Goal: Information Seeking & Learning: Learn about a topic

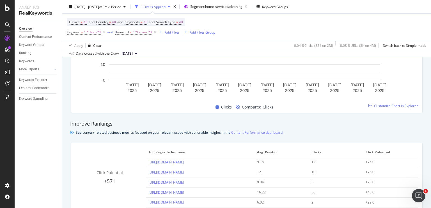
scroll to position [272, 0]
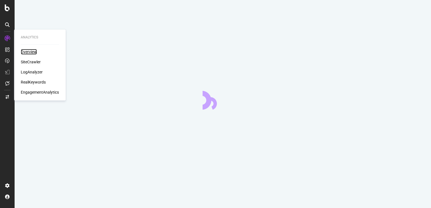
click at [26, 51] on div "Overview" at bounding box center [29, 52] width 16 height 6
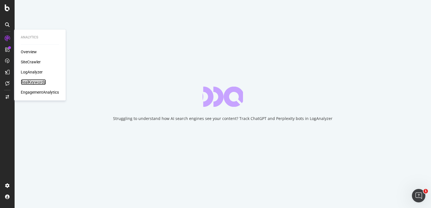
click at [38, 81] on div "RealKeywords" at bounding box center [33, 82] width 25 height 6
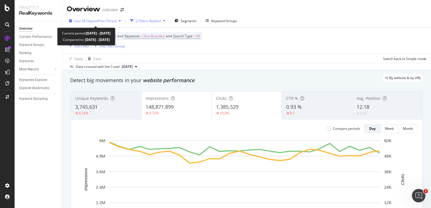
click at [111, 22] on span "vs Prev. Period" at bounding box center [105, 21] width 22 height 5
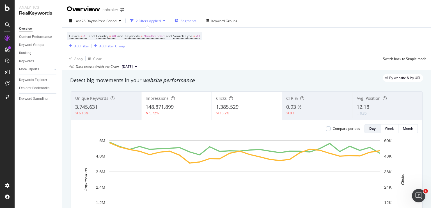
click at [184, 20] on span "Segments" at bounding box center [189, 21] width 16 height 5
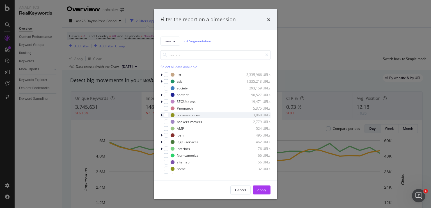
click at [160, 115] on div "modal" at bounding box center [161, 115] width 3 height 6
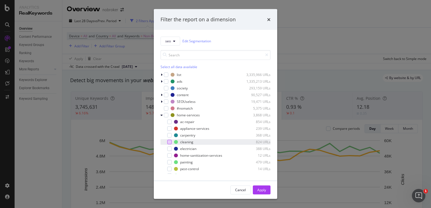
click at [169, 140] on div "modal" at bounding box center [169, 142] width 4 height 4
click at [260, 186] on div "Apply" at bounding box center [261, 190] width 9 height 8
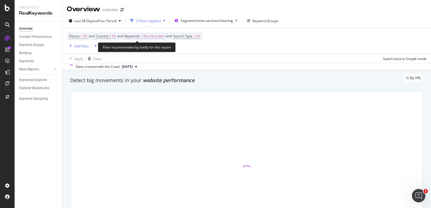
click at [157, 36] on span "Non-Branded" at bounding box center [153, 36] width 21 height 8
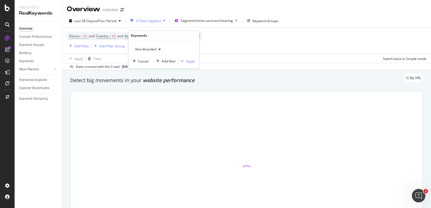
click at [151, 50] on span "Non-Branded" at bounding box center [144, 49] width 23 height 5
click at [143, 91] on div at bounding box center [246, 171] width 358 height 168
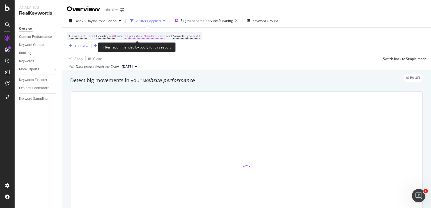
click at [154, 38] on span "Non-Branded" at bounding box center [153, 36] width 21 height 8
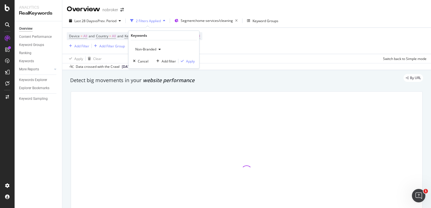
click at [155, 50] on span "Non-Branded" at bounding box center [144, 49] width 23 height 5
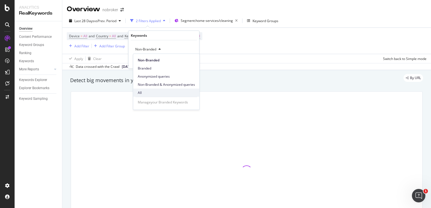
click at [152, 91] on span "All" at bounding box center [166, 92] width 57 height 5
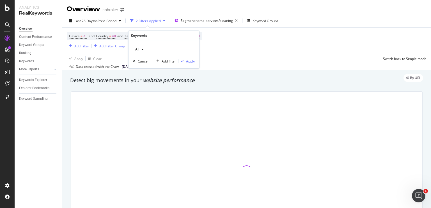
click at [187, 60] on div "Apply" at bounding box center [190, 61] width 9 height 5
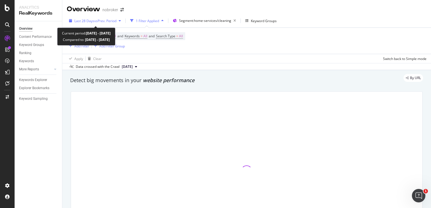
click at [104, 20] on span "vs Prev. Period" at bounding box center [105, 21] width 22 height 5
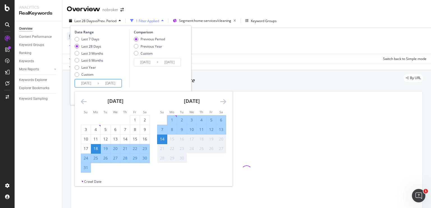
click at [90, 86] on input "2025/08/18" at bounding box center [86, 83] width 22 height 8
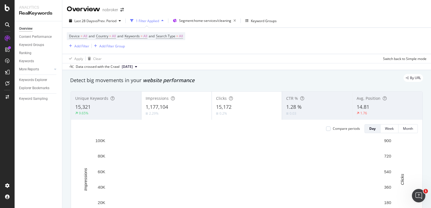
click at [215, 65] on div "Data crossed with the Crawl 2025 Sep. 1st" at bounding box center [246, 66] width 368 height 7
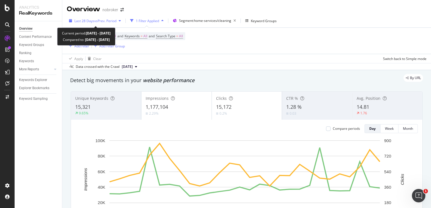
click at [115, 24] on div "Last 28 Days vs Prev. Period" at bounding box center [95, 21] width 56 height 8
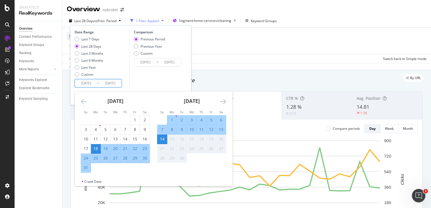
click at [91, 85] on input "2025/08/18" at bounding box center [86, 83] width 22 height 8
click at [173, 120] on div "1" at bounding box center [172, 120] width 10 height 6
type input "2025/09/01"
type input "2025/08/18"
type input "2025/08/31"
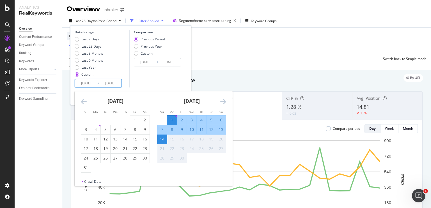
click at [164, 139] on div "14" at bounding box center [162, 139] width 10 height 6
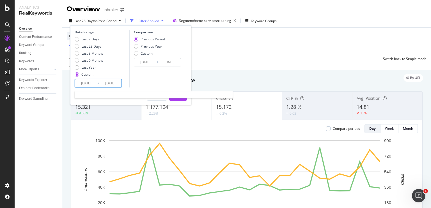
click at [109, 82] on input "2025/09/14" at bounding box center [110, 83] width 22 height 8
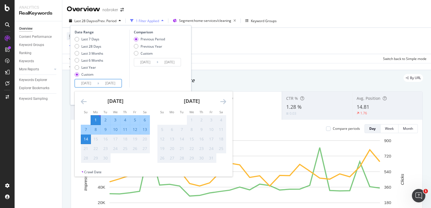
click at [126, 129] on div "11" at bounding box center [125, 130] width 10 height 6
type input "2025/09/11"
type input "2025/08/21"
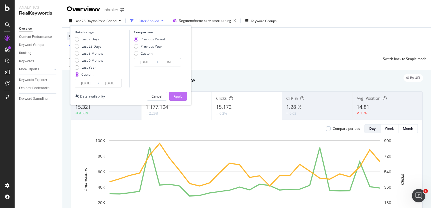
click at [179, 96] on div "Apply" at bounding box center [178, 96] width 9 height 5
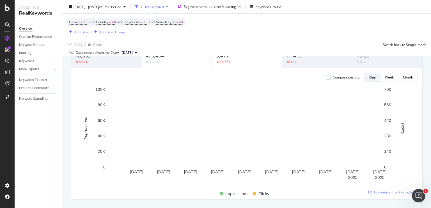
scroll to position [52, 0]
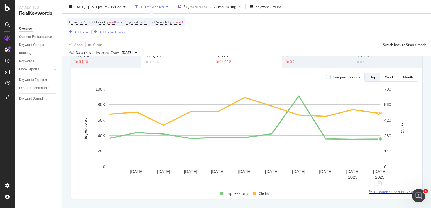
click at [385, 192] on span "Customize Chart in Explorer" at bounding box center [396, 191] width 44 height 5
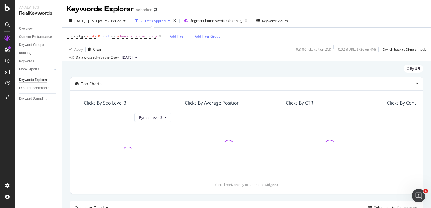
click at [98, 37] on icon at bounding box center [99, 36] width 5 height 6
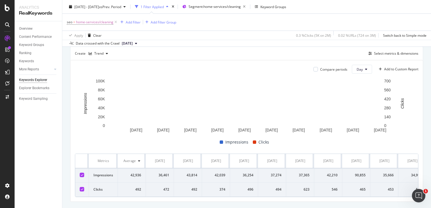
scroll to position [154, 0]
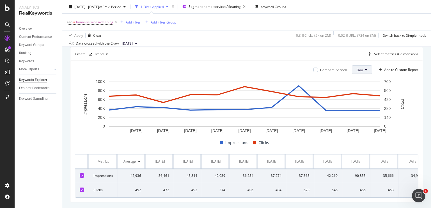
click at [352, 73] on button "Day" at bounding box center [362, 69] width 20 height 9
click at [356, 102] on span "Month" at bounding box center [357, 101] width 10 height 5
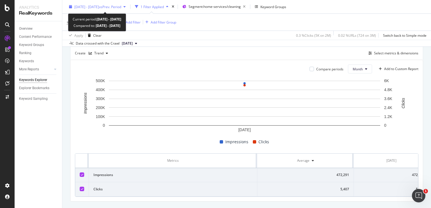
click at [99, 5] on span "2025 Sep. 1st - Sep. 11th" at bounding box center [86, 6] width 25 height 5
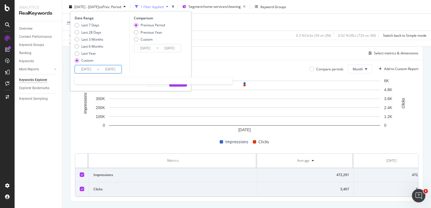
click at [88, 69] on input "2025/09/01" at bounding box center [86, 69] width 22 height 8
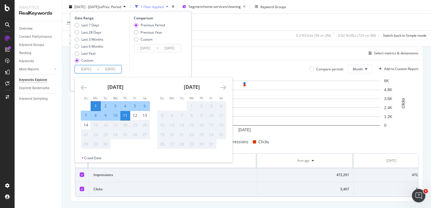
click at [82, 88] on icon "Move backward to switch to the previous month." at bounding box center [84, 87] width 6 height 7
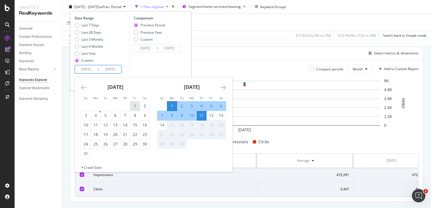
click at [133, 107] on div "1" at bounding box center [135, 106] width 10 height 6
type input "2025/08/01"
type input "2025/06/20"
type input "2025/07/31"
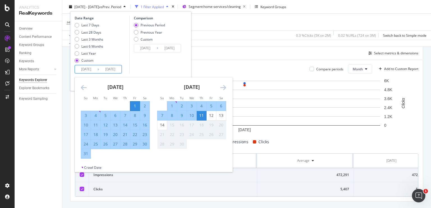
click at [85, 153] on div "31" at bounding box center [86, 154] width 10 height 6
type input "2025/08/31"
type input "2025/07/01"
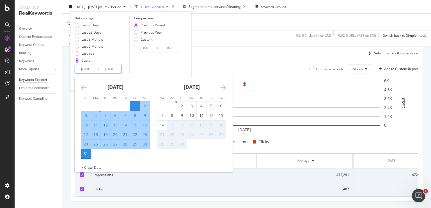
click at [86, 70] on input "2025/08/01" at bounding box center [86, 69] width 22 height 8
click at [149, 63] on div "Comparison Previous Period Previous Year Custom 2025/07/01 Navigate forward to …" at bounding box center [155, 45] width 53 height 58
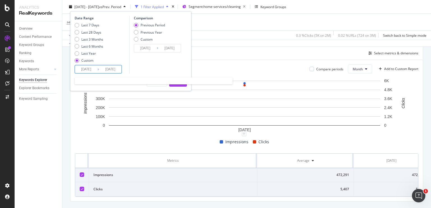
click at [87, 70] on input "2025/08/01" at bounding box center [86, 69] width 22 height 8
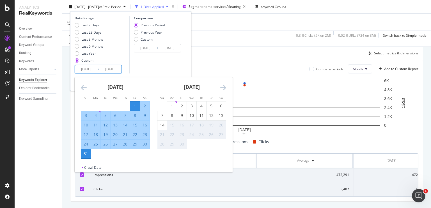
click at [82, 85] on icon "Move backward to switch to the previous month." at bounding box center [84, 87] width 6 height 7
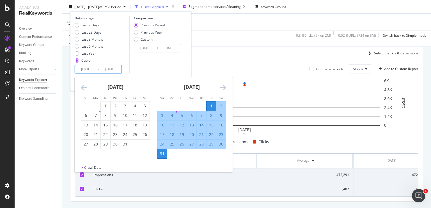
click at [79, 87] on div "July 2025 1 2 3 4 5 6 7 8 9 10 11 12 13 14 15 16 17 18 19 20 21 22 23 24 25 26 …" at bounding box center [115, 113] width 76 height 72
click at [81, 88] on icon "Move backward to switch to the previous month." at bounding box center [84, 87] width 6 height 7
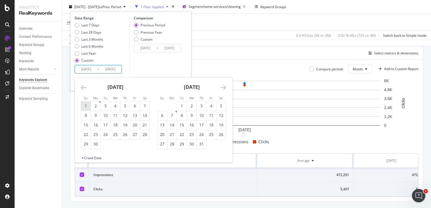
click at [87, 104] on div "1" at bounding box center [86, 106] width 10 height 6
type input "2025/06/01"
type input "2025/03/01"
type input "2025/05/31"
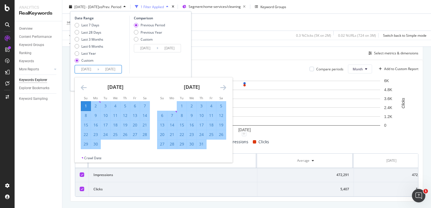
click at [151, 67] on div "Comparison Previous Period Previous Year Custom 2025/03/01 Navigate forward to …" at bounding box center [155, 45] width 53 height 58
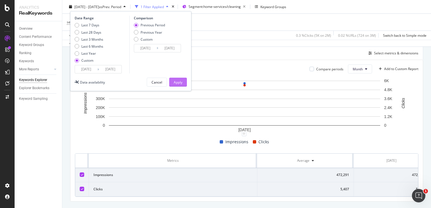
click at [181, 81] on div "Apply" at bounding box center [178, 82] width 9 height 5
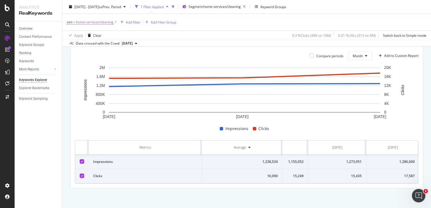
scroll to position [0, 46]
click at [28, 29] on div "Overview" at bounding box center [25, 29] width 13 height 6
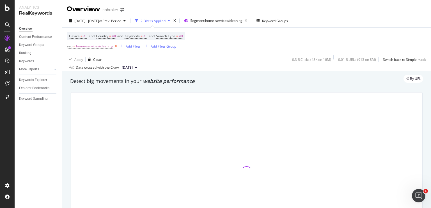
click at [113, 45] on icon at bounding box center [115, 46] width 5 height 6
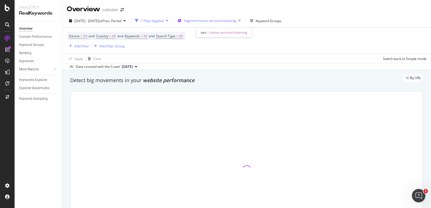
click at [231, 20] on span "Segment: home-services/cleaning" at bounding box center [210, 20] width 52 height 5
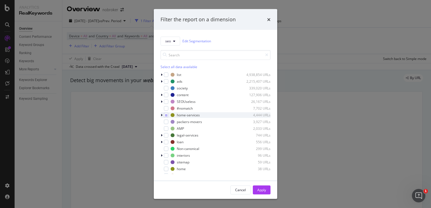
click at [161, 115] on icon "modal" at bounding box center [162, 114] width 2 height 3
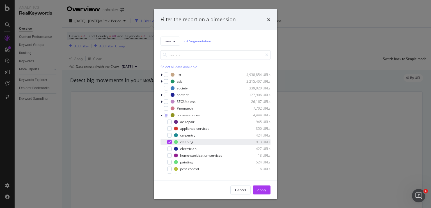
click at [167, 142] on div "modal" at bounding box center [169, 142] width 4 height 4
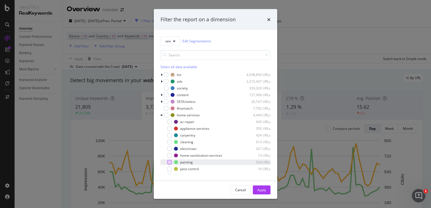
click at [169, 164] on div "modal" at bounding box center [169, 162] width 4 height 4
click at [259, 190] on div "Apply" at bounding box center [261, 190] width 9 height 5
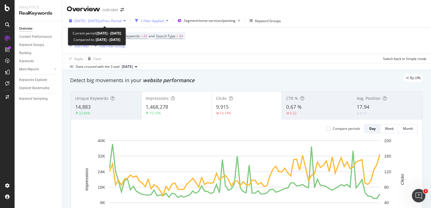
click at [112, 21] on span "vs Prev. Period" at bounding box center [110, 21] width 22 height 5
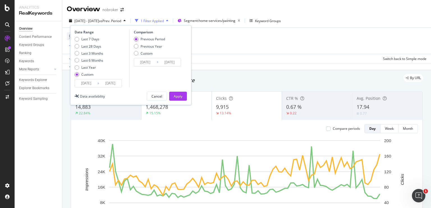
click at [112, 84] on input "2025/08/31" at bounding box center [110, 83] width 22 height 8
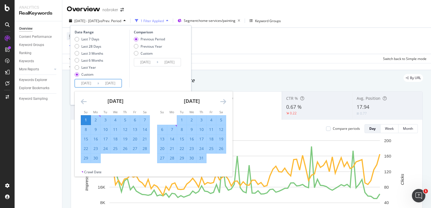
click at [222, 102] on icon "Move forward to switch to the next month." at bounding box center [223, 101] width 6 height 7
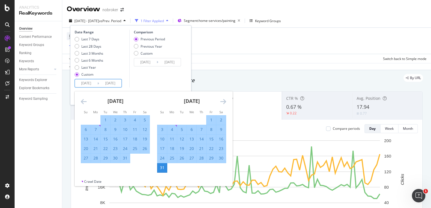
click at [222, 102] on icon "Move forward to switch to the next month." at bounding box center [223, 101] width 6 height 7
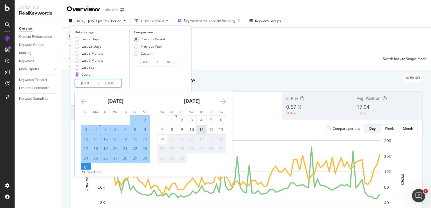
click at [201, 132] on div "11" at bounding box center [202, 129] width 10 height 9
type input "2025/09/11"
type input "2025/02/18"
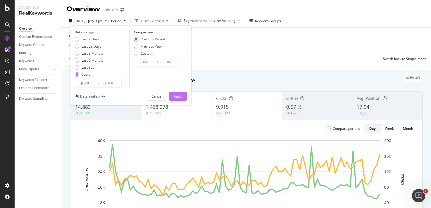
click at [179, 97] on div "Apply" at bounding box center [178, 96] width 9 height 5
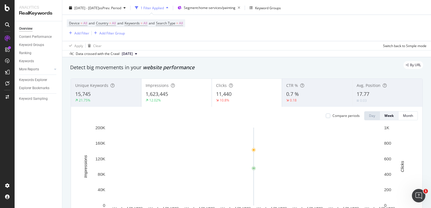
scroll to position [75, 0]
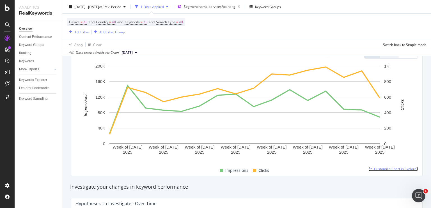
click at [382, 168] on span "Customize Chart in Explorer" at bounding box center [396, 169] width 44 height 5
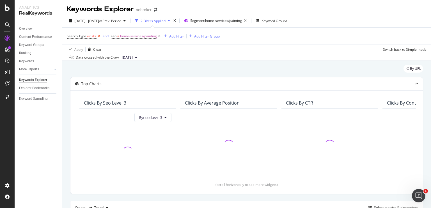
click at [98, 36] on icon at bounding box center [99, 36] width 5 height 6
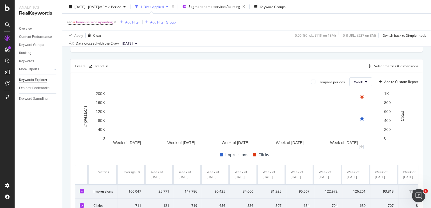
scroll to position [135, 0]
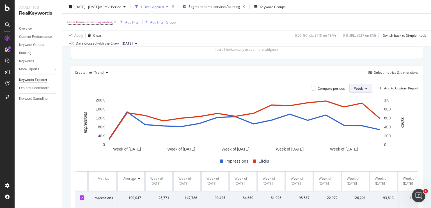
click at [355, 88] on span "Week" at bounding box center [358, 88] width 9 height 5
click at [358, 116] on div "Month" at bounding box center [354, 120] width 19 height 8
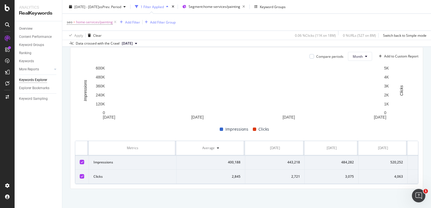
scroll to position [0, 39]
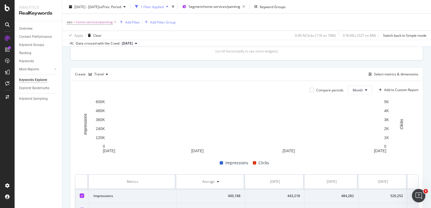
scroll to position [170, 0]
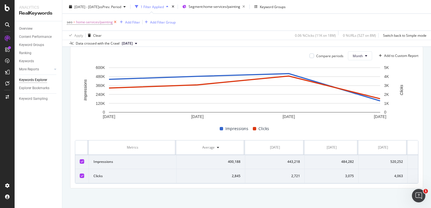
click at [115, 21] on icon at bounding box center [115, 22] width 5 height 6
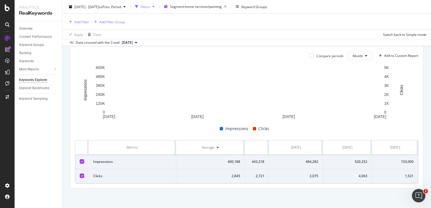
scroll to position [0, 39]
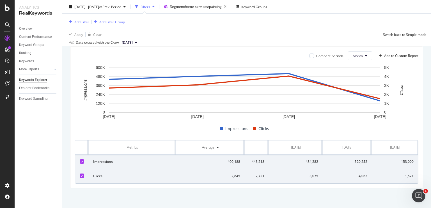
click at [28, 26] on div "Overview" at bounding box center [40, 29] width 43 height 8
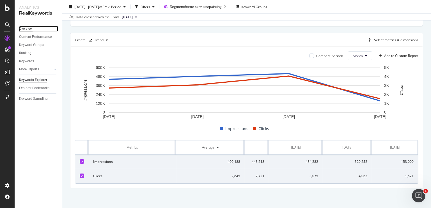
click at [28, 29] on div "Overview" at bounding box center [25, 29] width 13 height 6
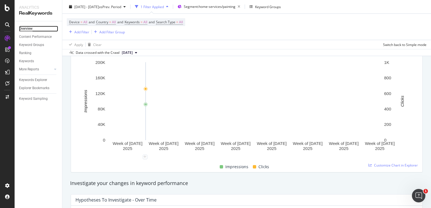
scroll to position [49, 0]
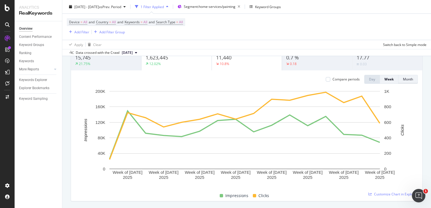
click at [408, 78] on div "Month" at bounding box center [408, 79] width 10 height 5
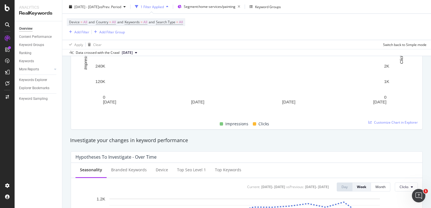
scroll to position [115, 0]
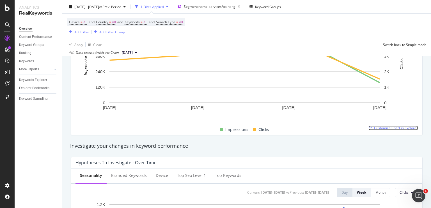
click at [376, 127] on span "Customize Chart in Explorer" at bounding box center [396, 128] width 44 height 5
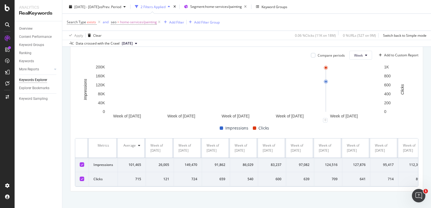
scroll to position [170, 0]
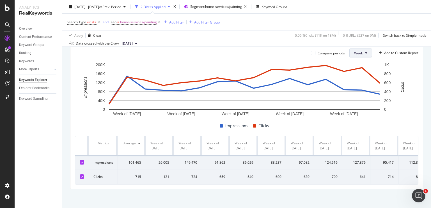
click at [357, 55] on span "Week" at bounding box center [358, 53] width 9 height 5
click at [353, 81] on div "Month" at bounding box center [354, 84] width 19 height 8
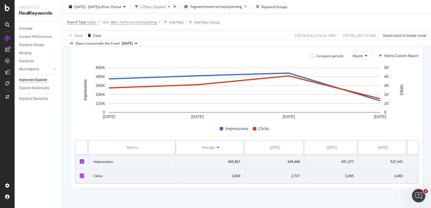
scroll to position [0, 39]
click at [402, 174] on div "1,525" at bounding box center [394, 176] width 37 height 5
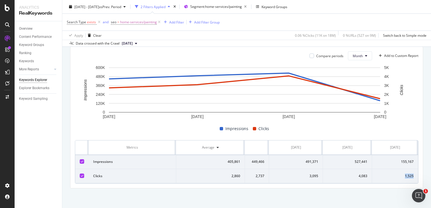
click at [402, 174] on div "1,525" at bounding box center [394, 176] width 37 height 5
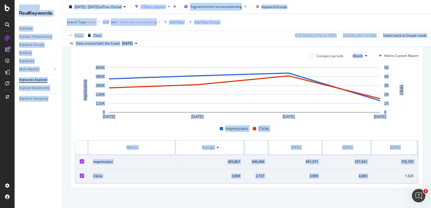
click at [402, 174] on div "1,525" at bounding box center [394, 176] width 37 height 5
